Goal: Transaction & Acquisition: Purchase product/service

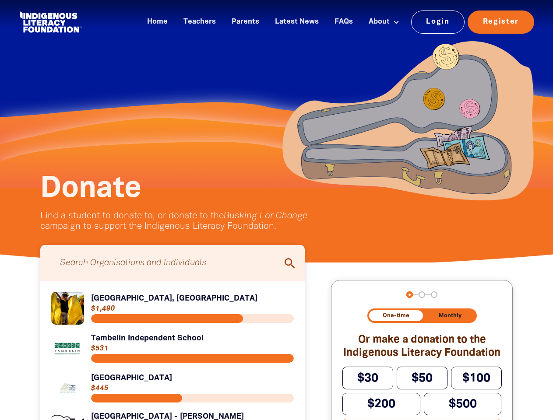
click at [276, 210] on div "Donate﻿ Find a student to donate to, or donate to the Busking For Change campai…" at bounding box center [193, 203] width 306 height 58
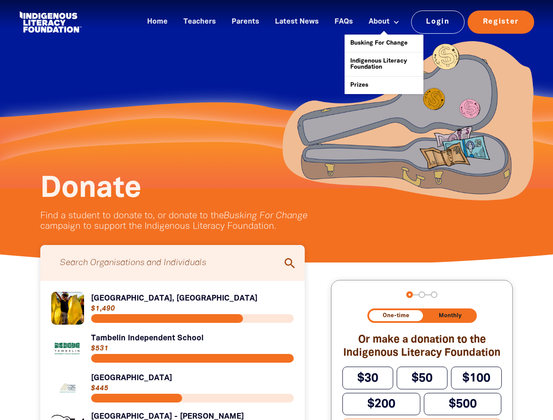
click at [397, 22] on button at bounding box center [396, 22] width 16 height 10
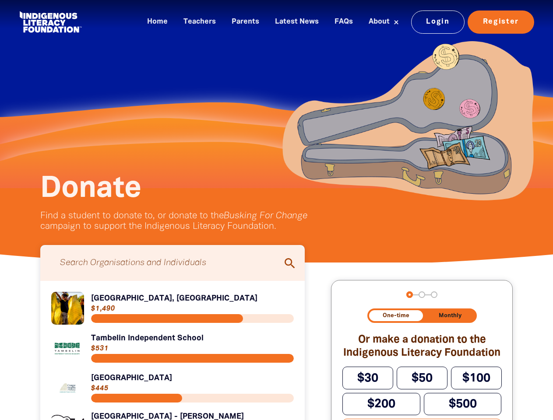
click at [354, 295] on div "arrow_back Back Step 1 Step 2 Step 3" at bounding box center [421, 294] width 159 height 7
click at [409, 294] on div "Navigate to step 1 of 3 to enter your donation amount" at bounding box center [409, 295] width 2 height 2
click at [395, 315] on span "One-time" at bounding box center [395, 316] width 27 height 6
click at [449, 315] on span "Monthly" at bounding box center [449, 316] width 23 height 6
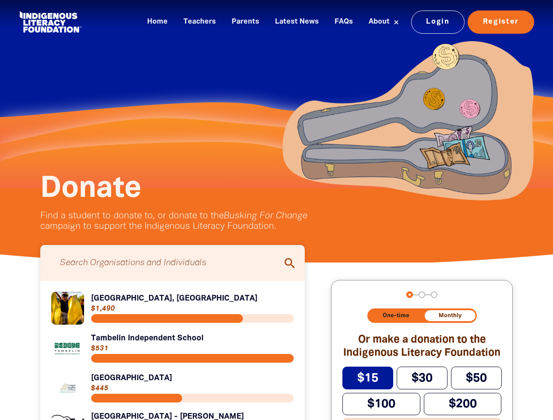
click at [367, 379] on span "$15" at bounding box center [367, 378] width 21 height 11
